Goal: Transaction & Acquisition: Book appointment/travel/reservation

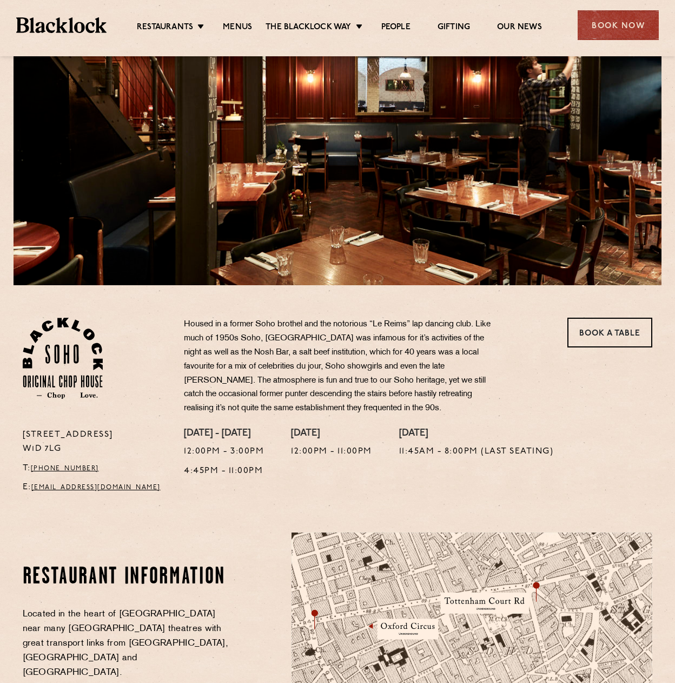
scroll to position [108, 0]
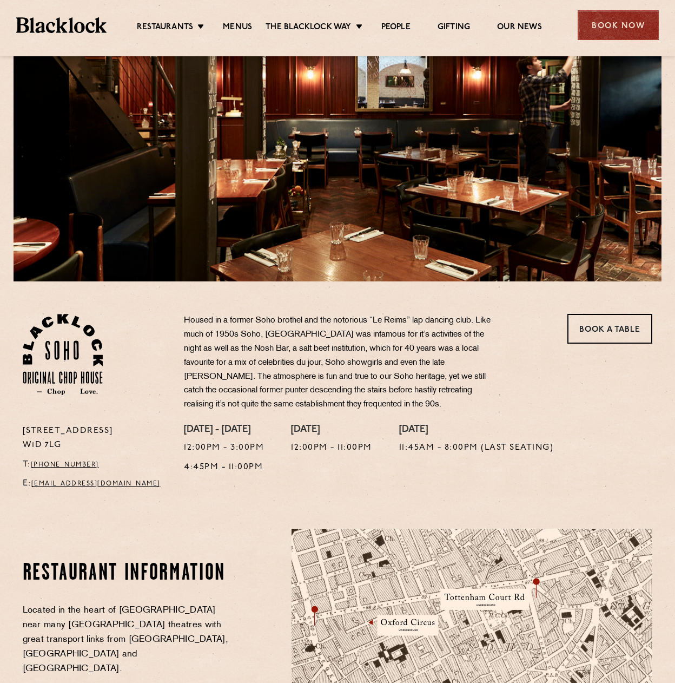
click at [578, 30] on div "Book Now" at bounding box center [618, 25] width 81 height 30
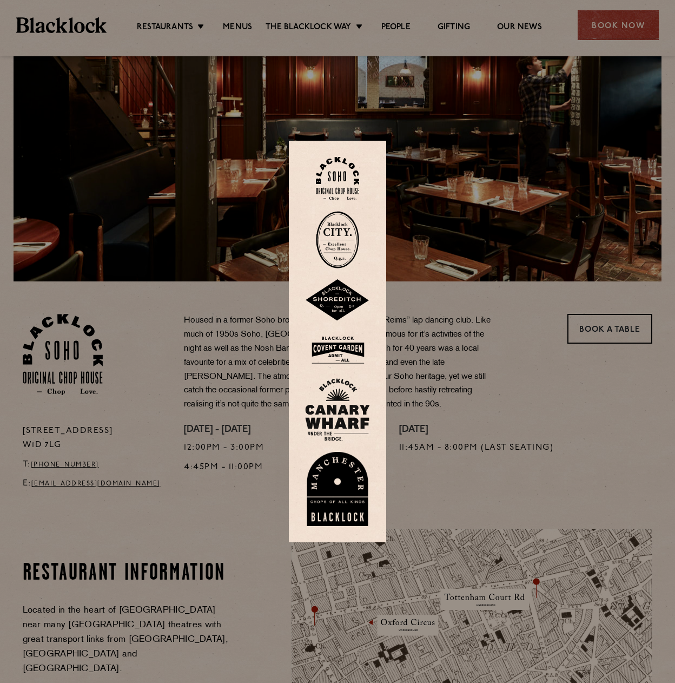
click at [340, 342] on img at bounding box center [337, 349] width 65 height 35
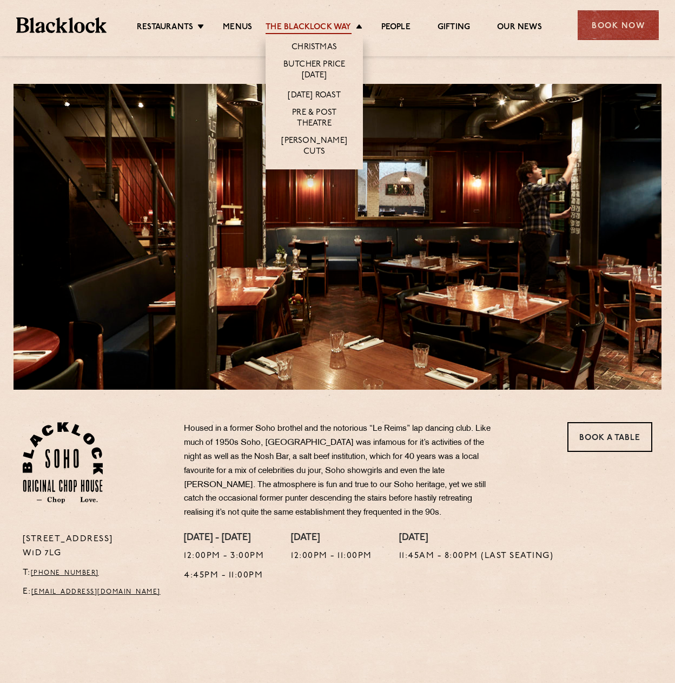
click at [309, 33] on link "The Blacklock Way" at bounding box center [308, 28] width 85 height 12
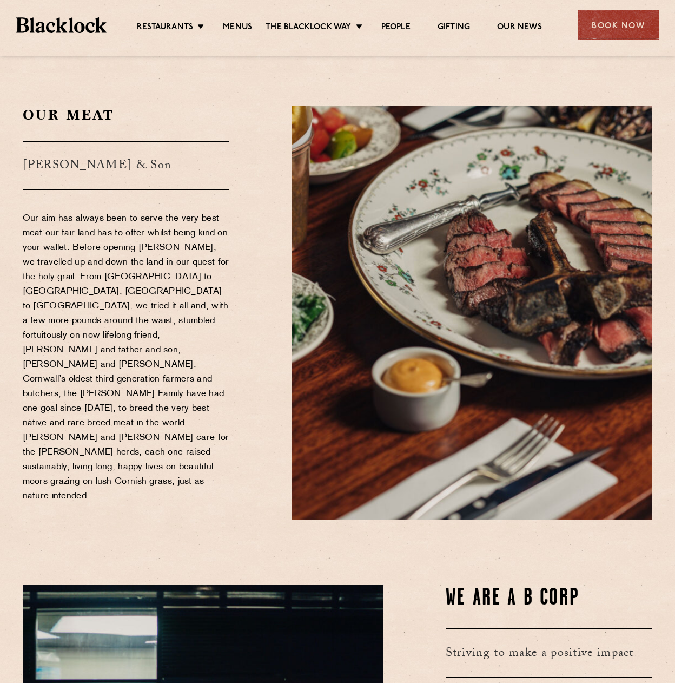
click at [261, 178] on div "Our Meat Philip Warren & Son Our aim has always been to serve the very best mea…" at bounding box center [149, 312] width 269 height 414
drag, startPoint x: 663, startPoint y: 28, endPoint x: 643, endPoint y: 20, distance: 21.6
click at [663, 28] on div "Restaurants Soho City Shoreditch Covent Garden Canary Wharf Manchester Birmingh…" at bounding box center [337, 24] width 675 height 48
click at [635, 17] on div "Book Now" at bounding box center [618, 25] width 81 height 30
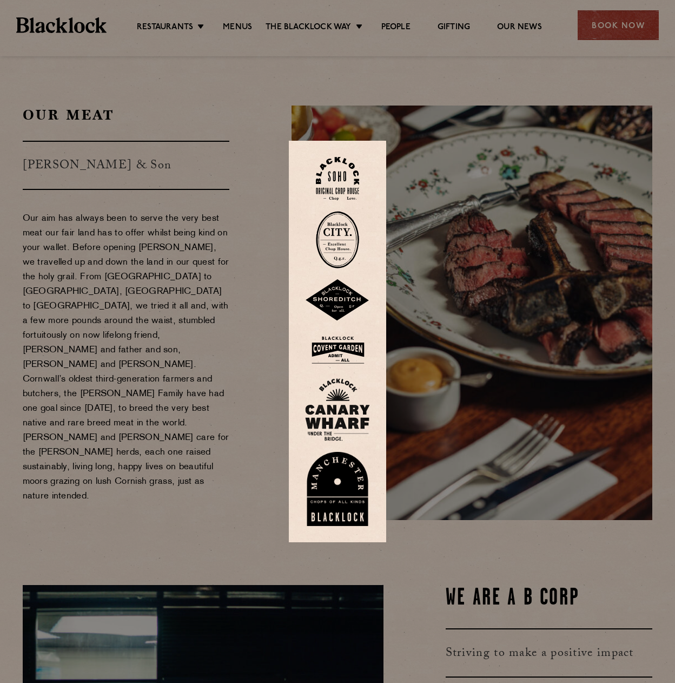
click at [343, 355] on img at bounding box center [337, 349] width 65 height 35
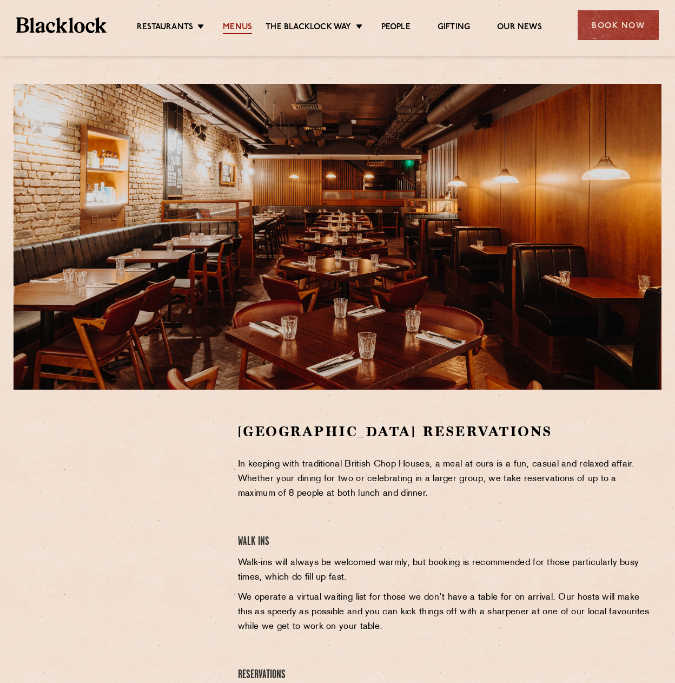
click at [246, 22] on link "Menus" at bounding box center [237, 28] width 29 height 12
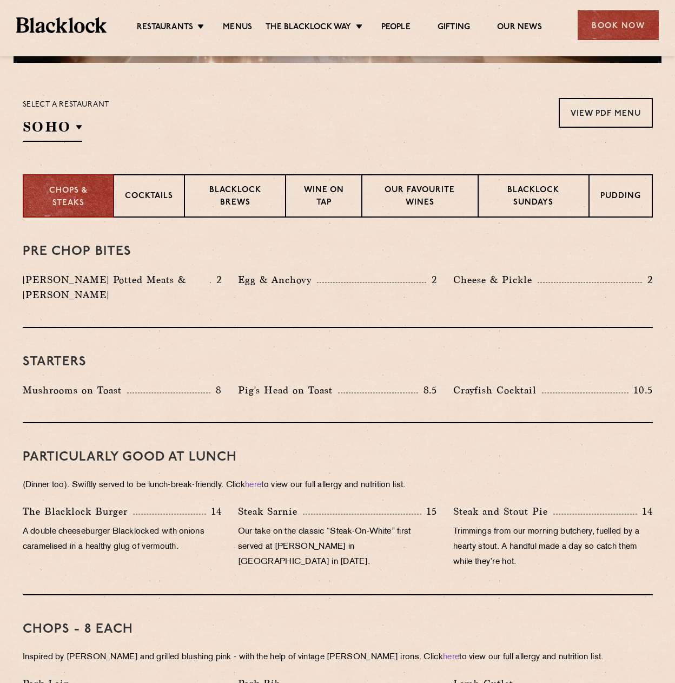
scroll to position [325, 0]
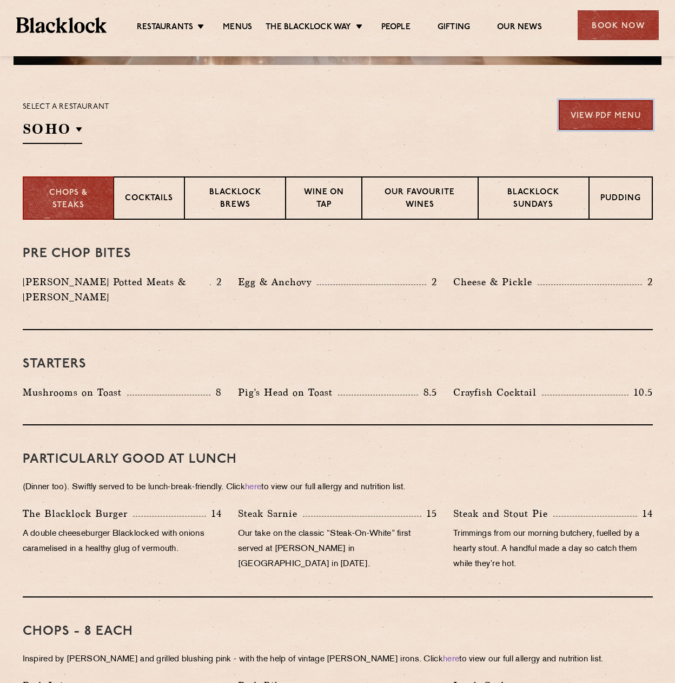
click at [617, 112] on link "View PDF Menu" at bounding box center [606, 115] width 94 height 30
